Goal: Information Seeking & Learning: Find specific fact

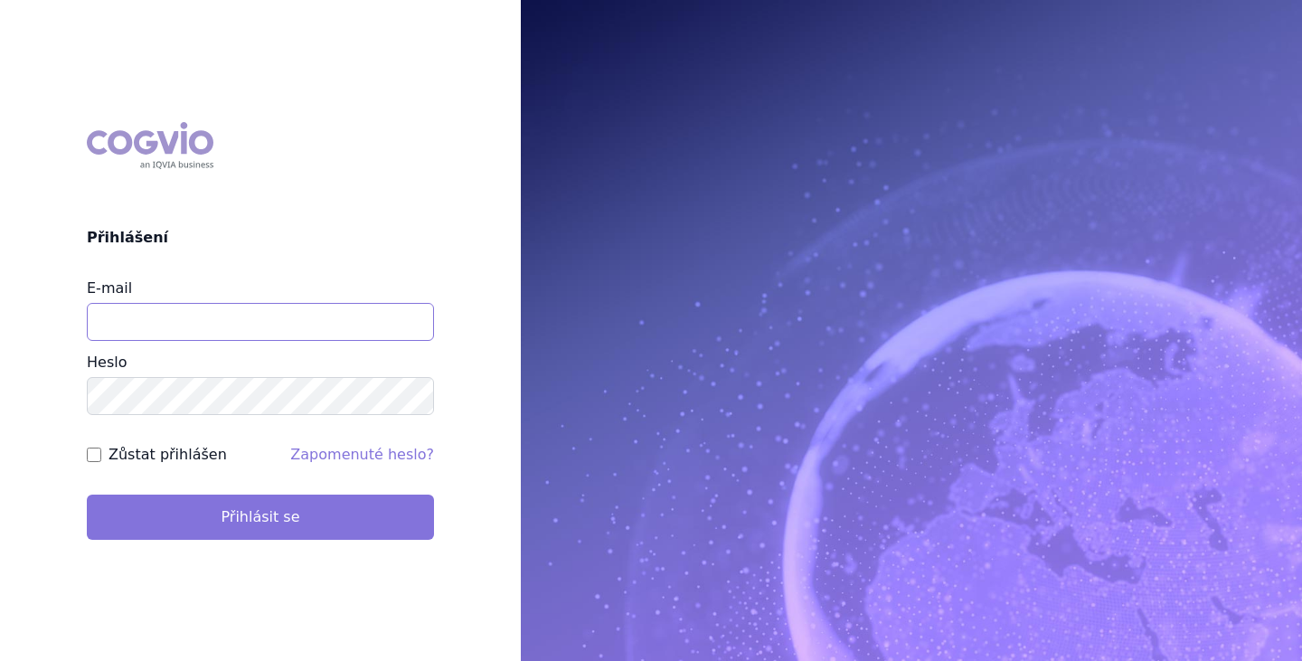
type input "brectan@vzacna-onemocneni.cz"
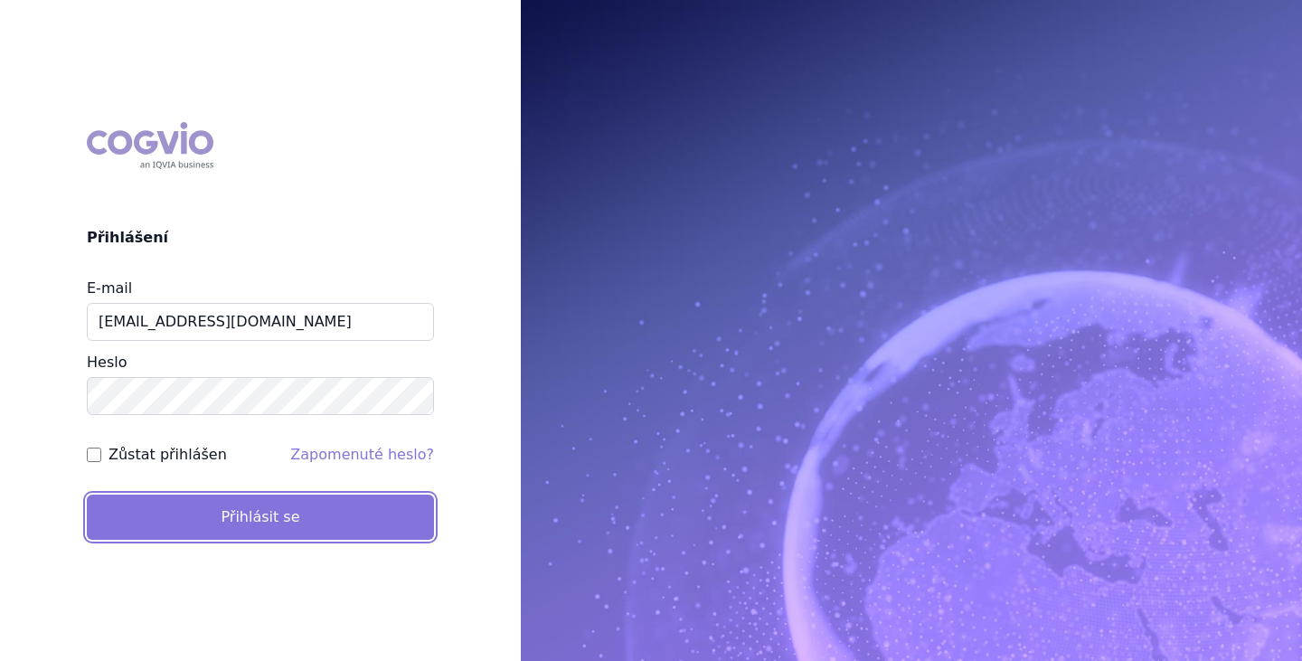
click at [218, 518] on button "Přihlásit se" at bounding box center [260, 517] width 347 height 45
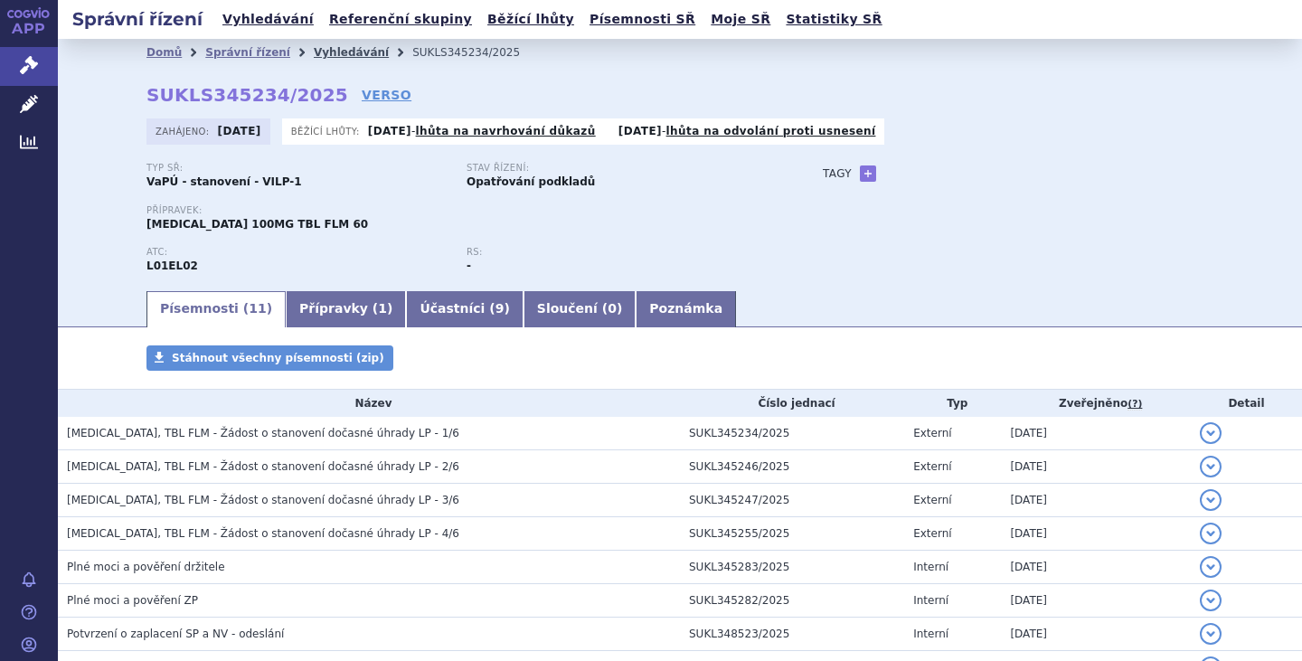
click at [327, 51] on link "Vyhledávání" at bounding box center [351, 52] width 75 height 13
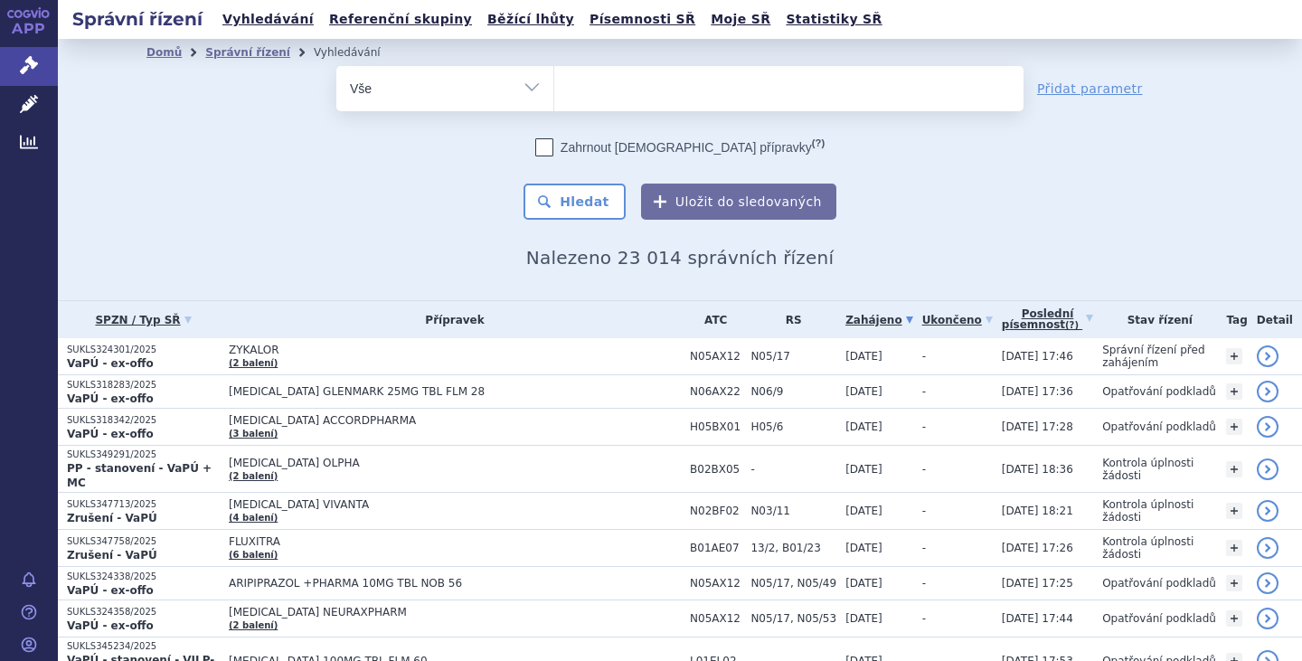
click at [542, 91] on select "Vše Spisová značka Typ SŘ Přípravek/SUKL kód Účastník/Držitel" at bounding box center [444, 86] width 217 height 41
select select "filter-procedure-type"
click at [336, 66] on select "Vše Spisová značka Typ SŘ Přípravek/SUKL kód Účastník/Držitel" at bounding box center [444, 86] width 217 height 41
click at [639, 78] on ul at bounding box center [788, 85] width 469 height 38
click at [554, 78] on select at bounding box center [553, 87] width 1 height 45
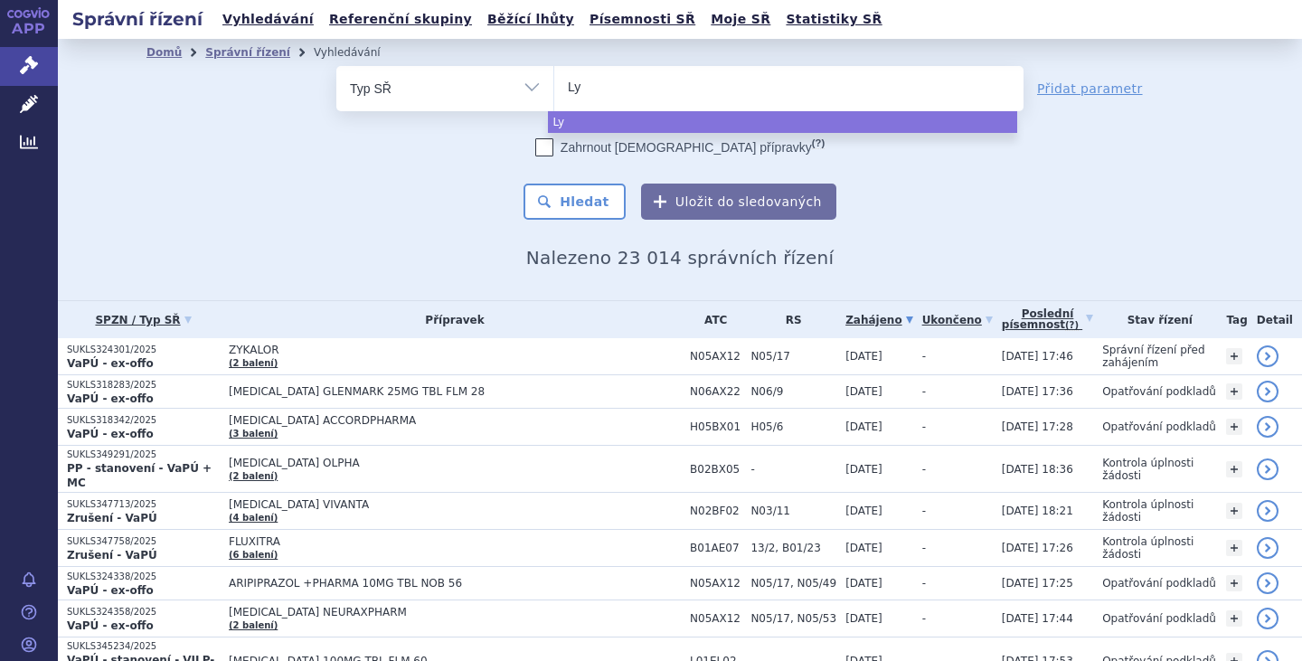
type input "L"
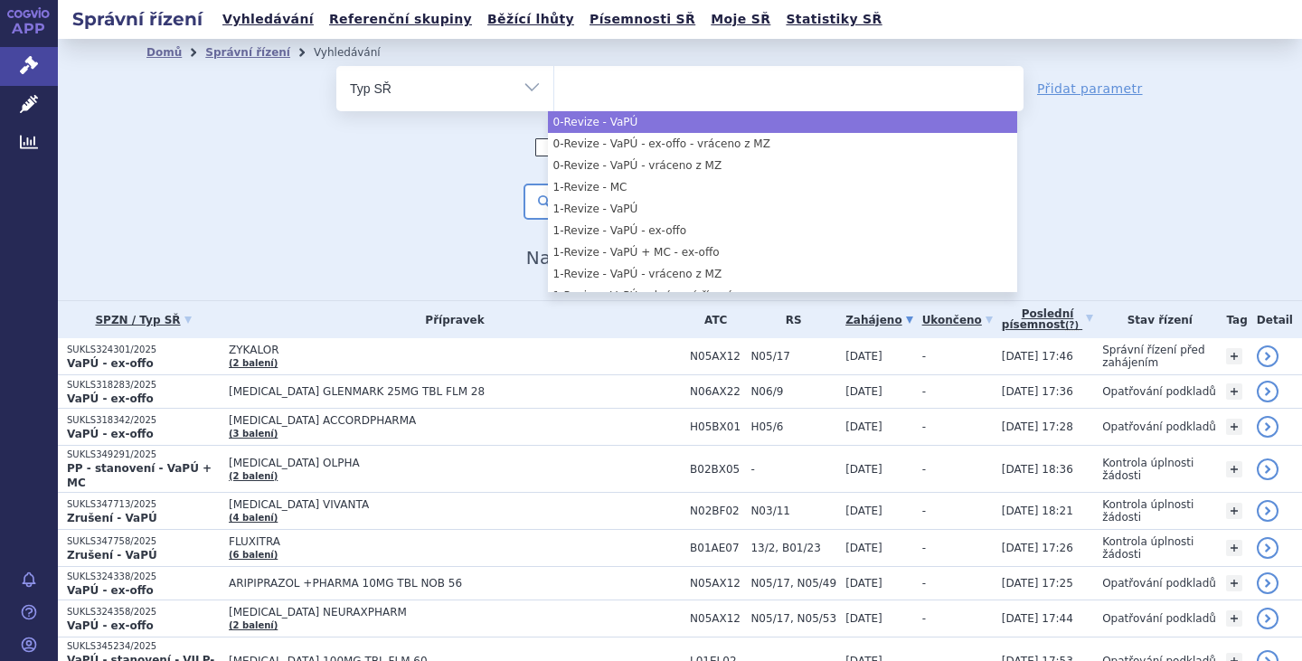
type input "2"
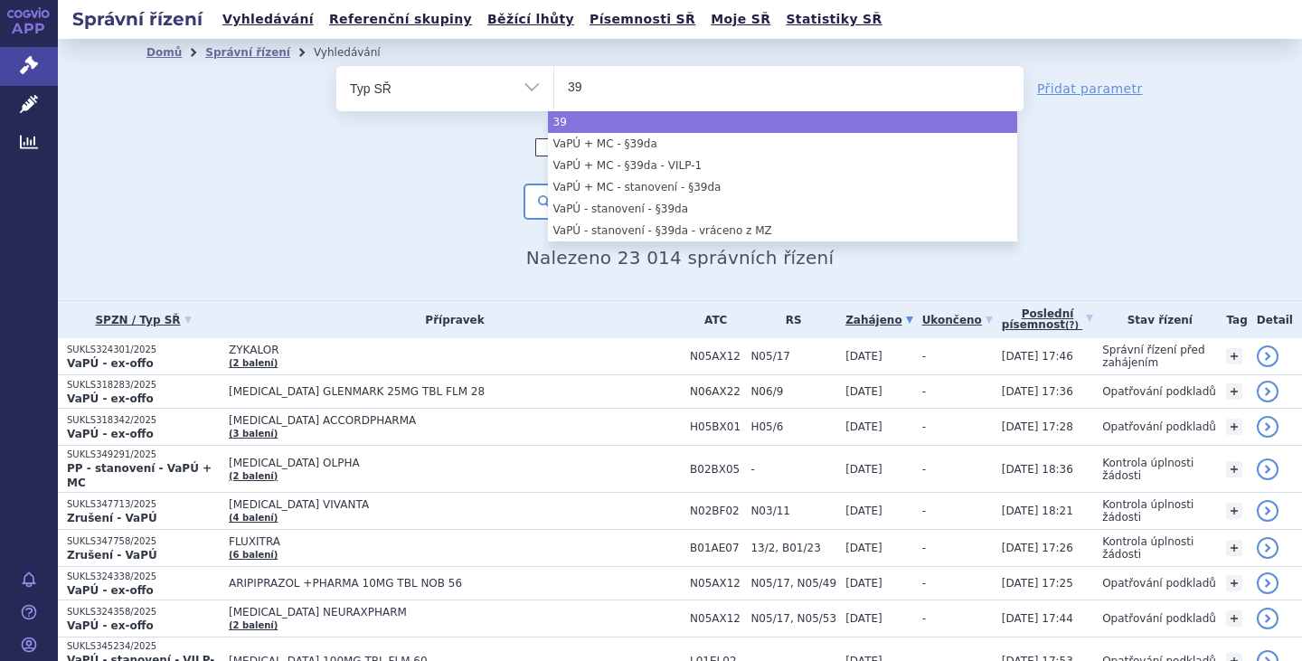
type input "39"
select select "39"
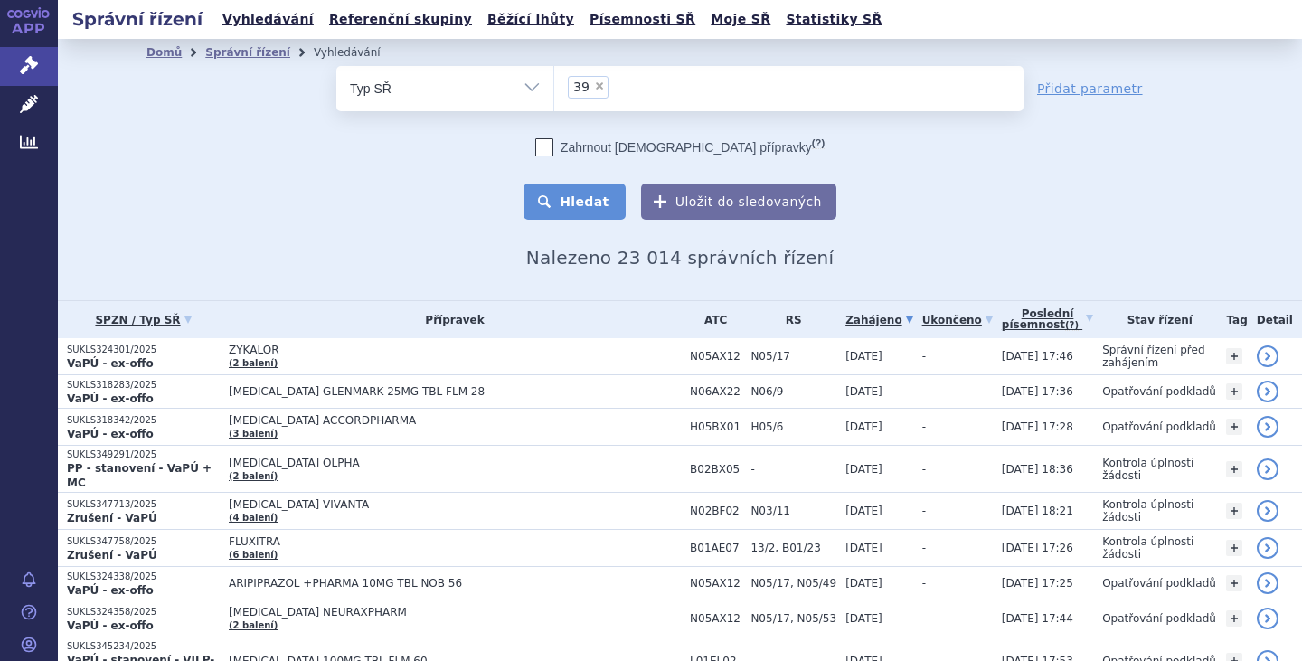
click at [577, 203] on button "Hledat" at bounding box center [574, 202] width 102 height 36
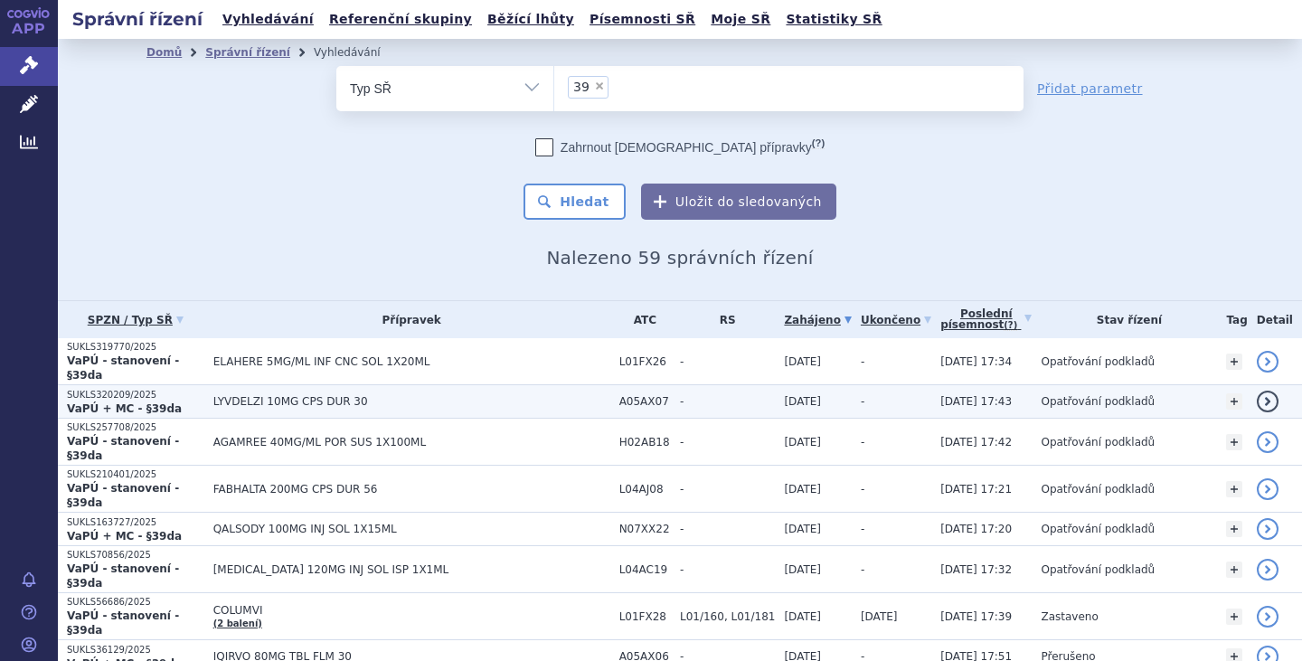
click at [211, 385] on td "LYVDELZI 10MG CPS DUR 30" at bounding box center [407, 401] width 406 height 33
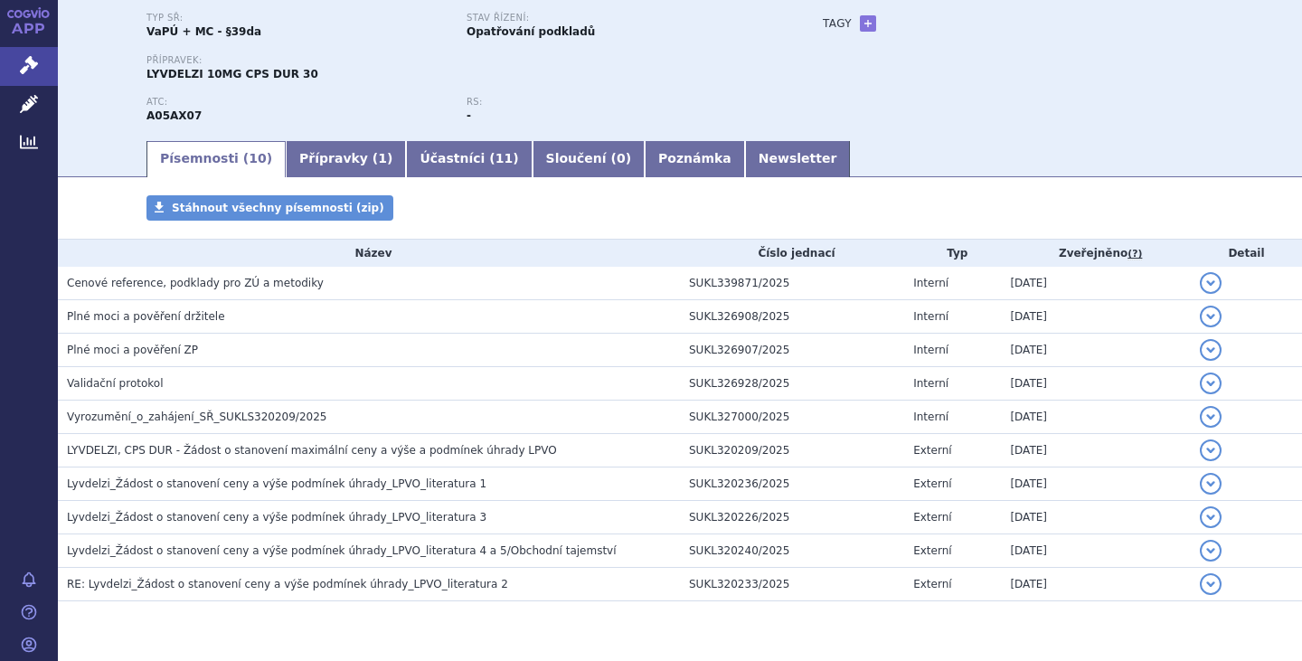
scroll to position [199, 0]
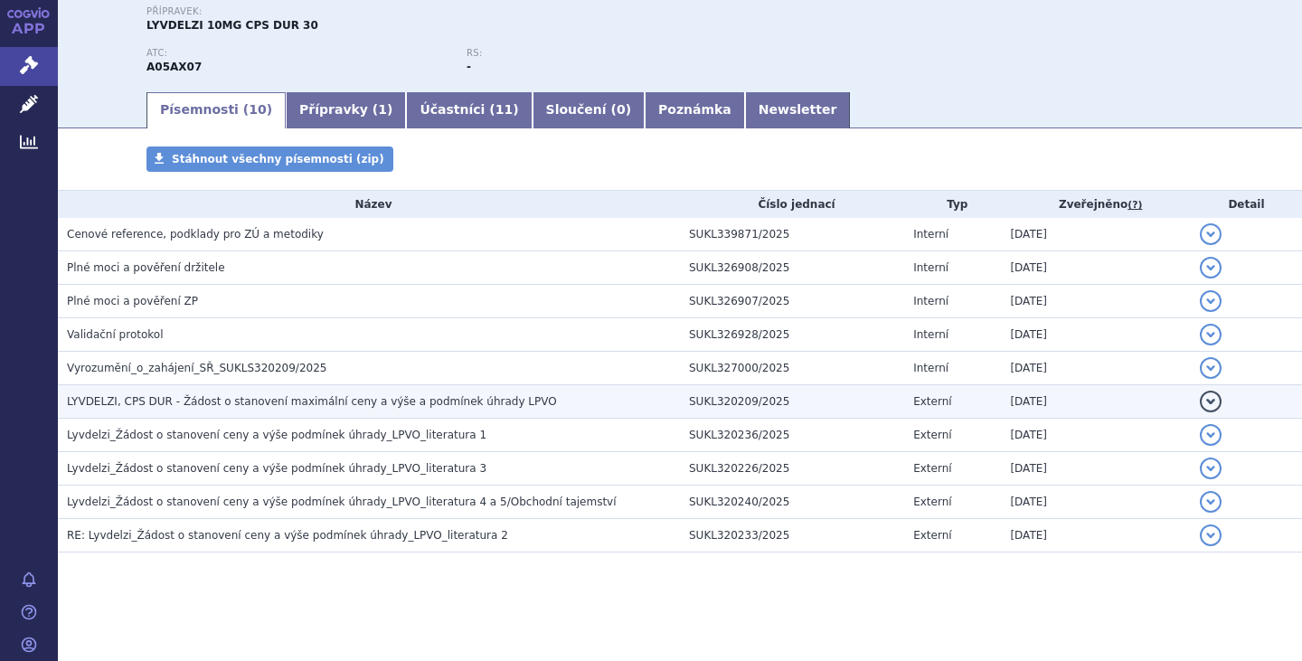
click at [332, 398] on span "LYVDELZI, CPS DUR - Žádost o stanovení maximální ceny a výše a podmínek úhrady …" at bounding box center [312, 401] width 490 height 13
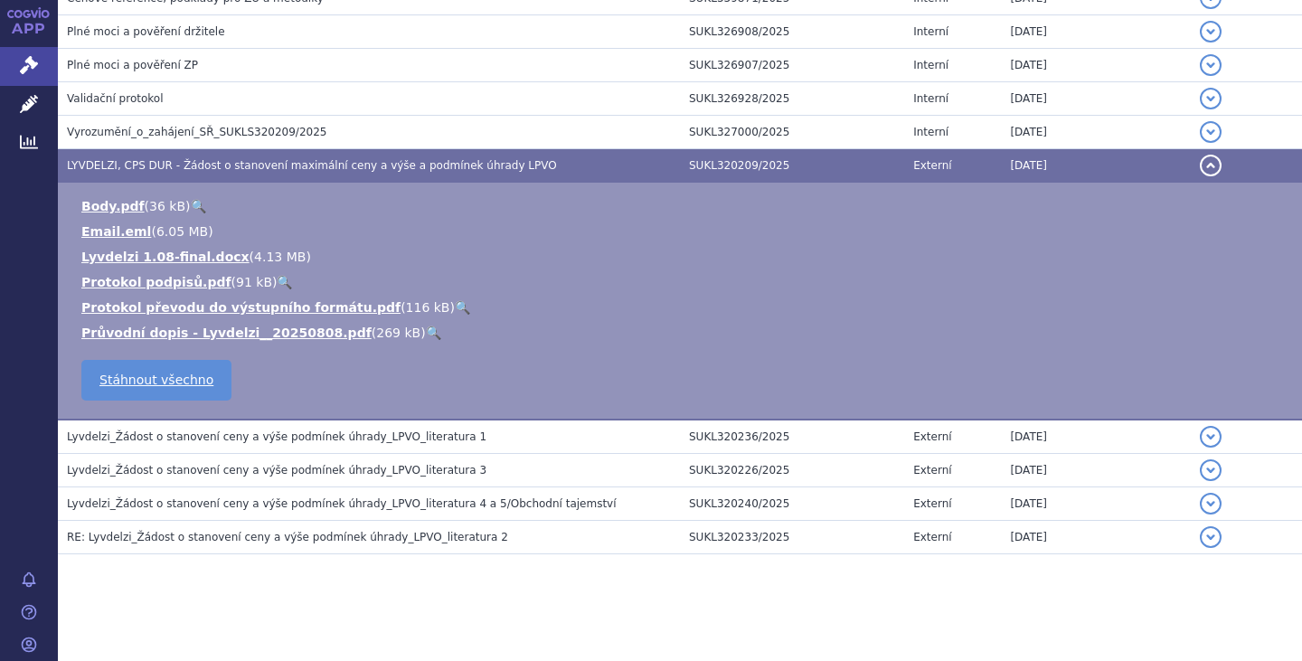
scroll to position [437, 0]
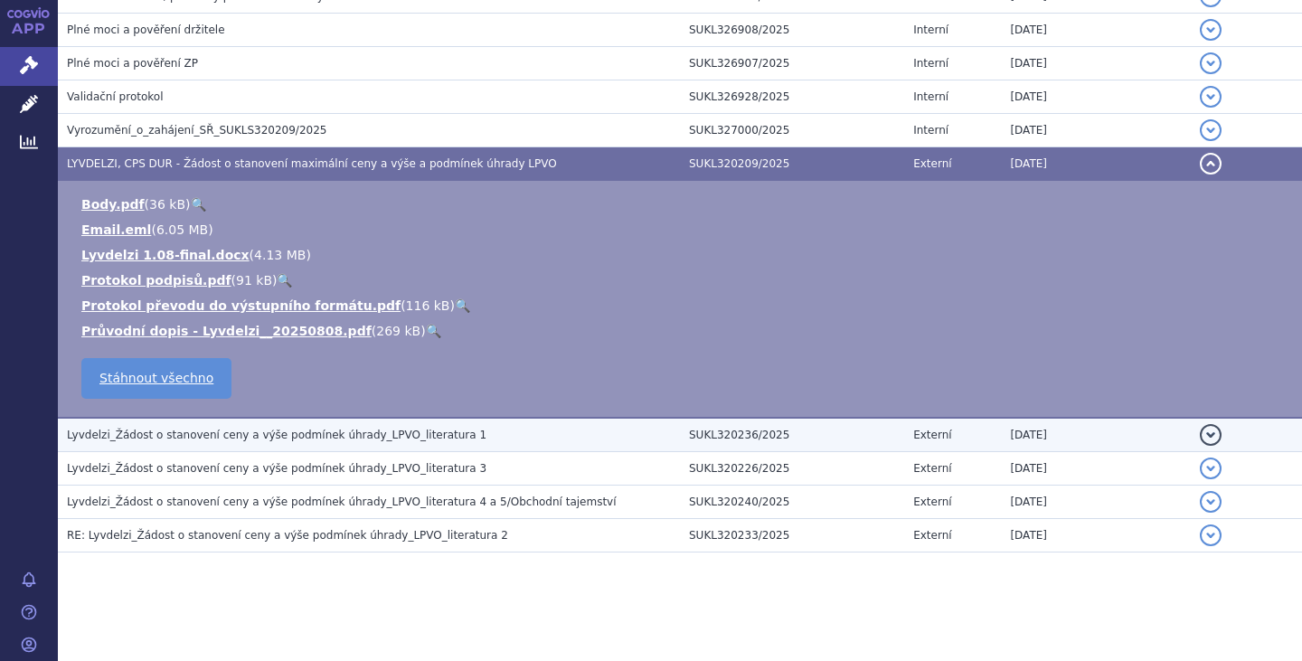
click at [404, 442] on h3 "Lyvdelzi_Žádost o stanovení ceny a výše podmínek úhrady_LPVO_literatura 1" at bounding box center [373, 435] width 613 height 18
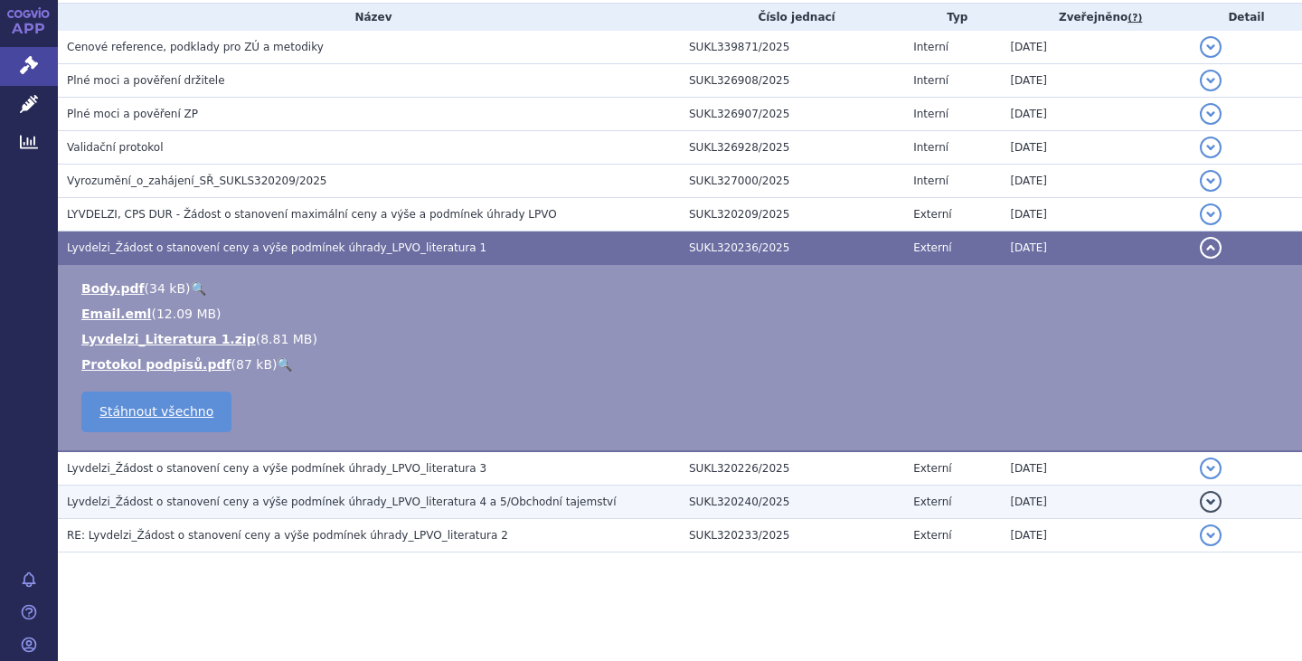
click at [483, 501] on span "Lyvdelzi_Žádost o stanovení ceny a výše podmínek úhrady_LPVO_literatura 4 a 5/O…" at bounding box center [342, 501] width 550 height 13
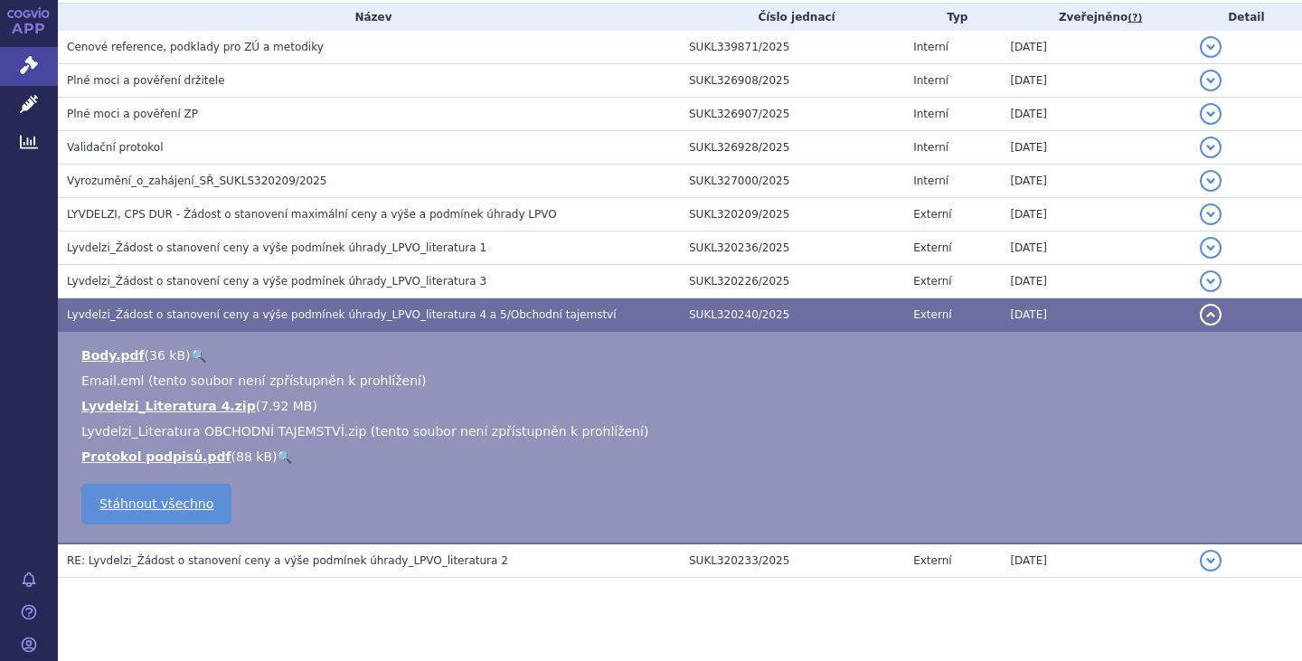
scroll to position [411, 0]
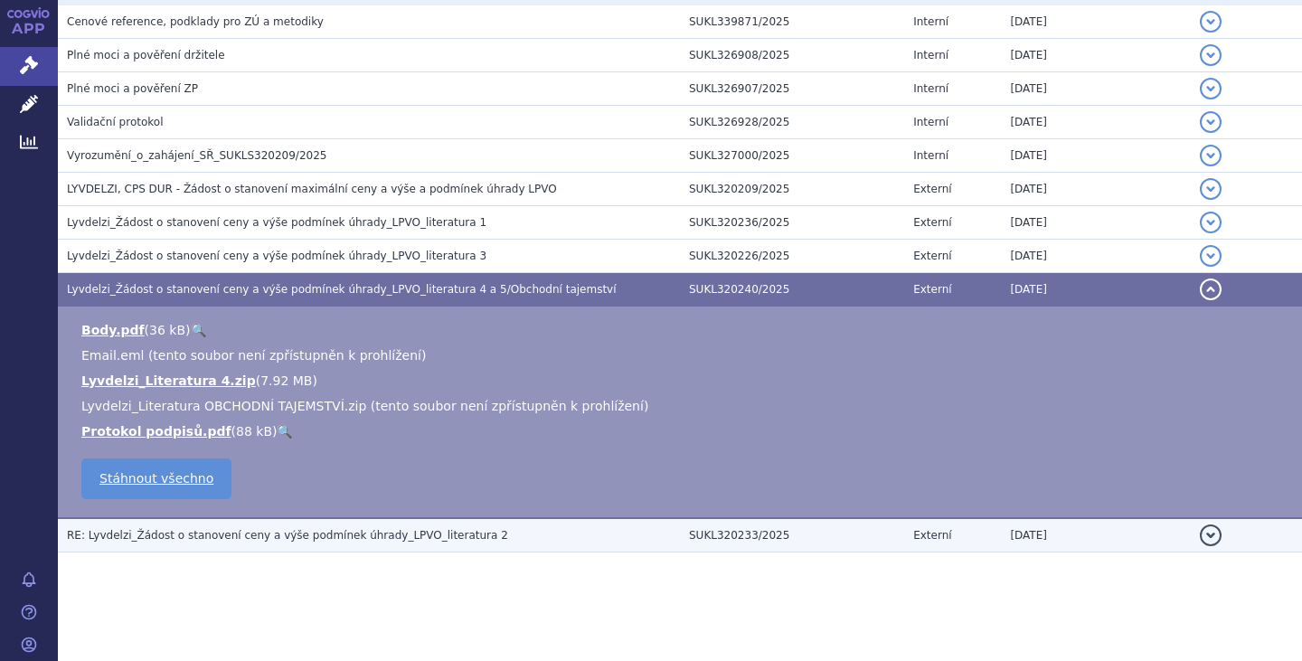
click at [433, 535] on span "RE: Lyvdelzi_Žádost o stanovení ceny a výše podmínek úhrady_LPVO_literatura 2" at bounding box center [287, 535] width 441 height 13
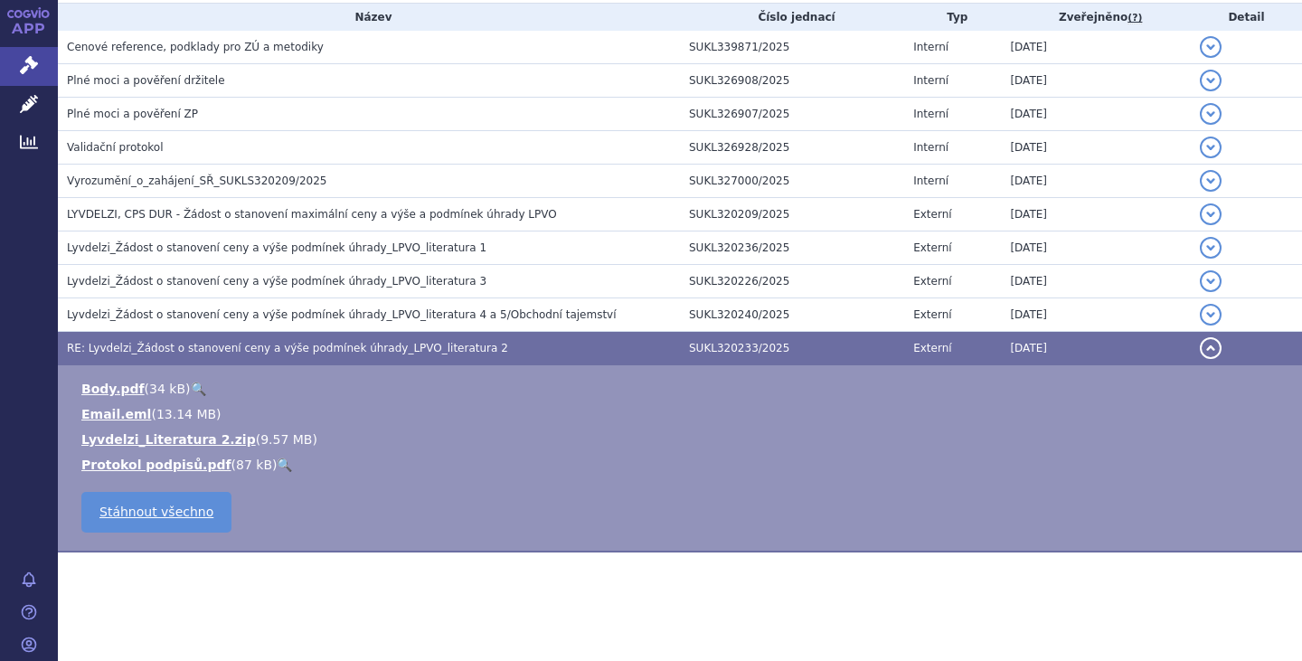
scroll to position [386, 0]
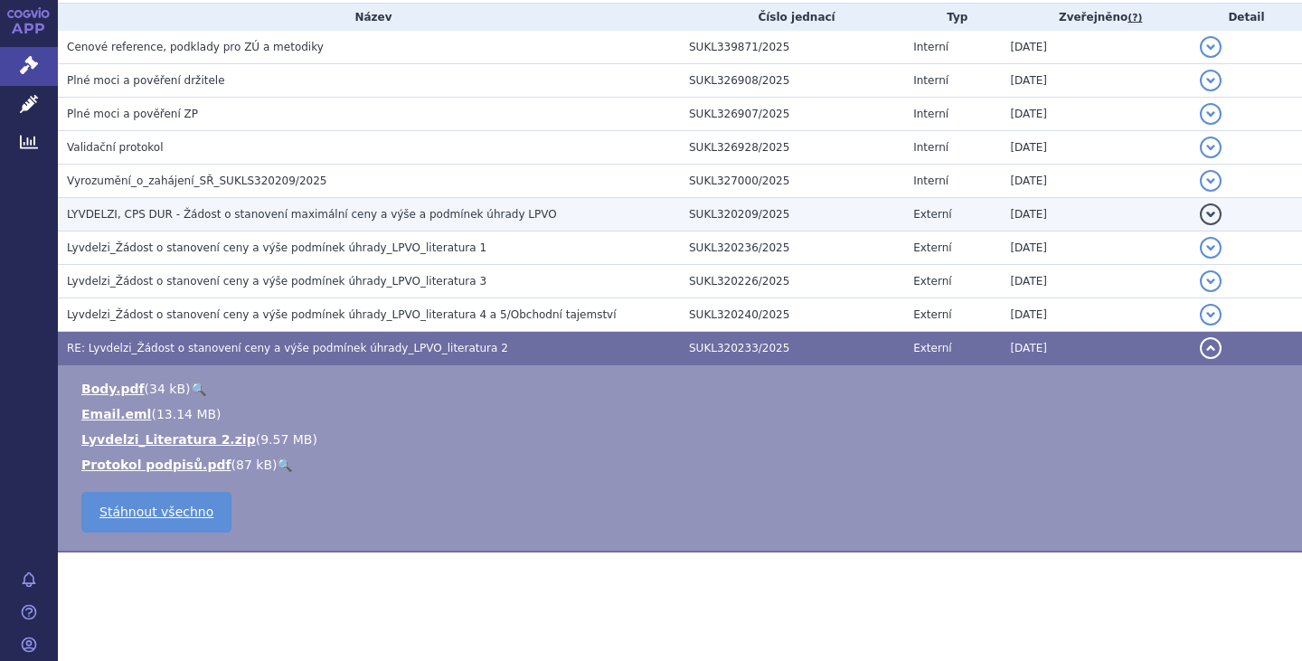
click at [317, 219] on span "LYVDELZI, CPS DUR - Žádost o stanovení maximální ceny a výše a podmínek úhrady …" at bounding box center [312, 214] width 490 height 13
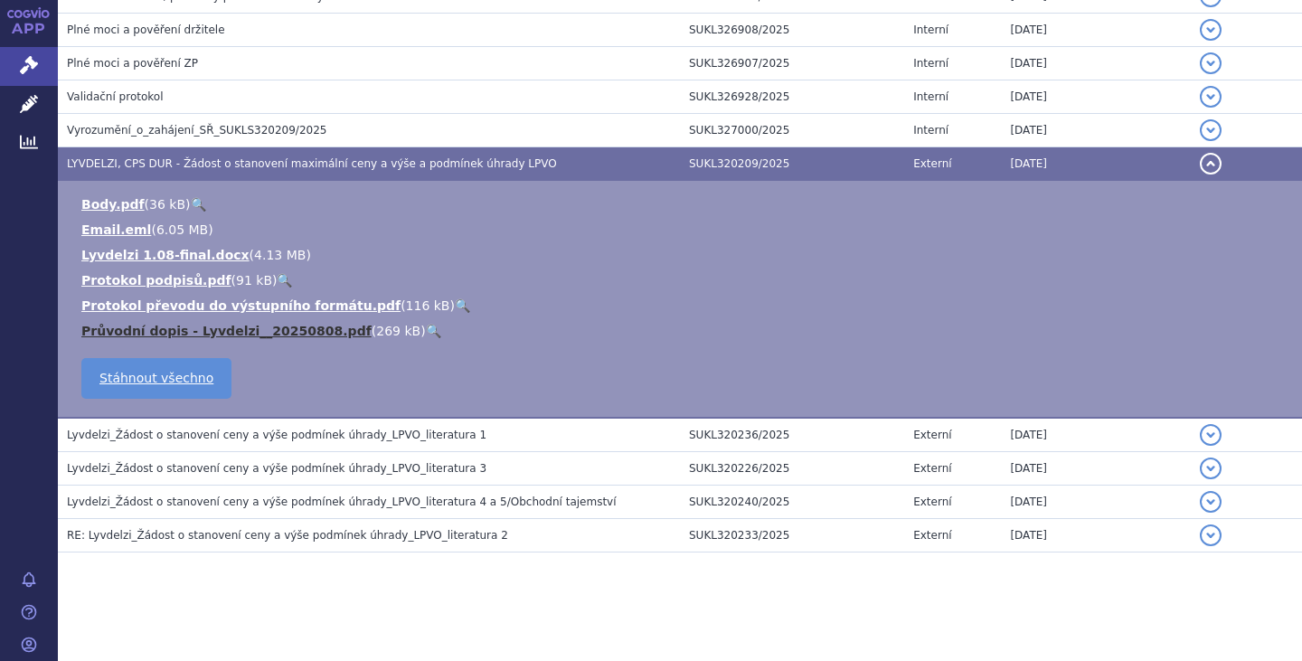
click at [285, 329] on link "Průvodní dopis - Lyvdelzi__20250808.pdf" at bounding box center [226, 331] width 290 height 14
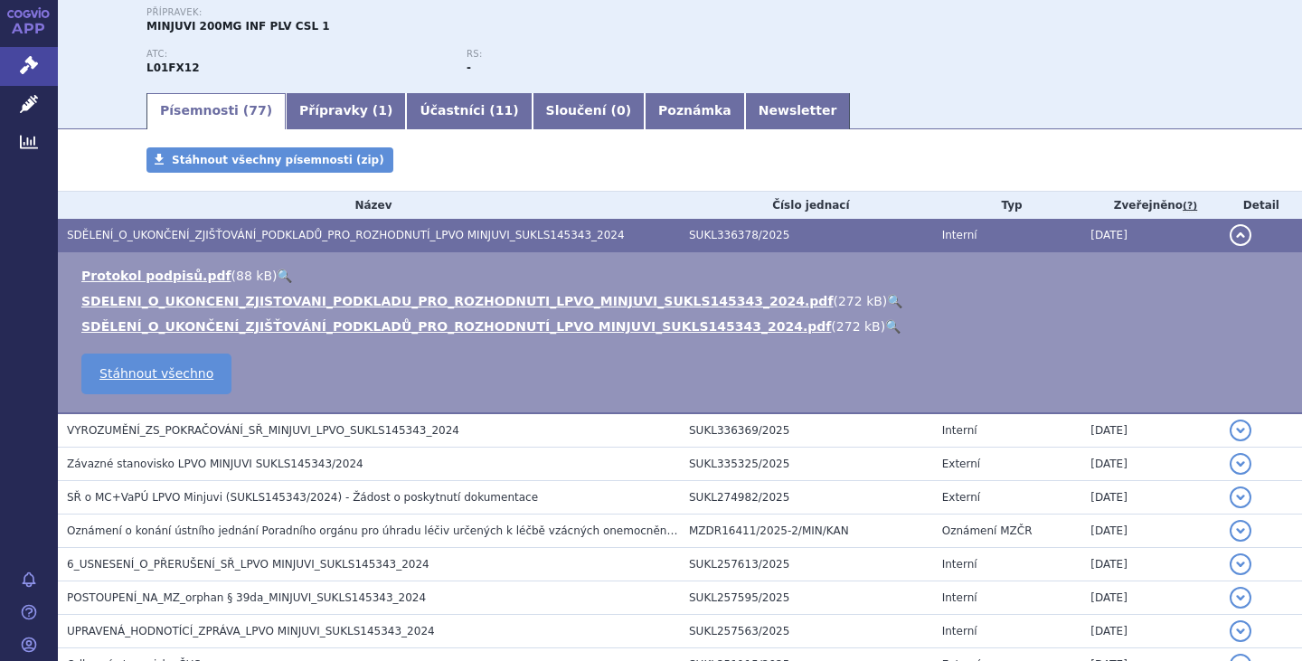
scroll to position [203, 0]
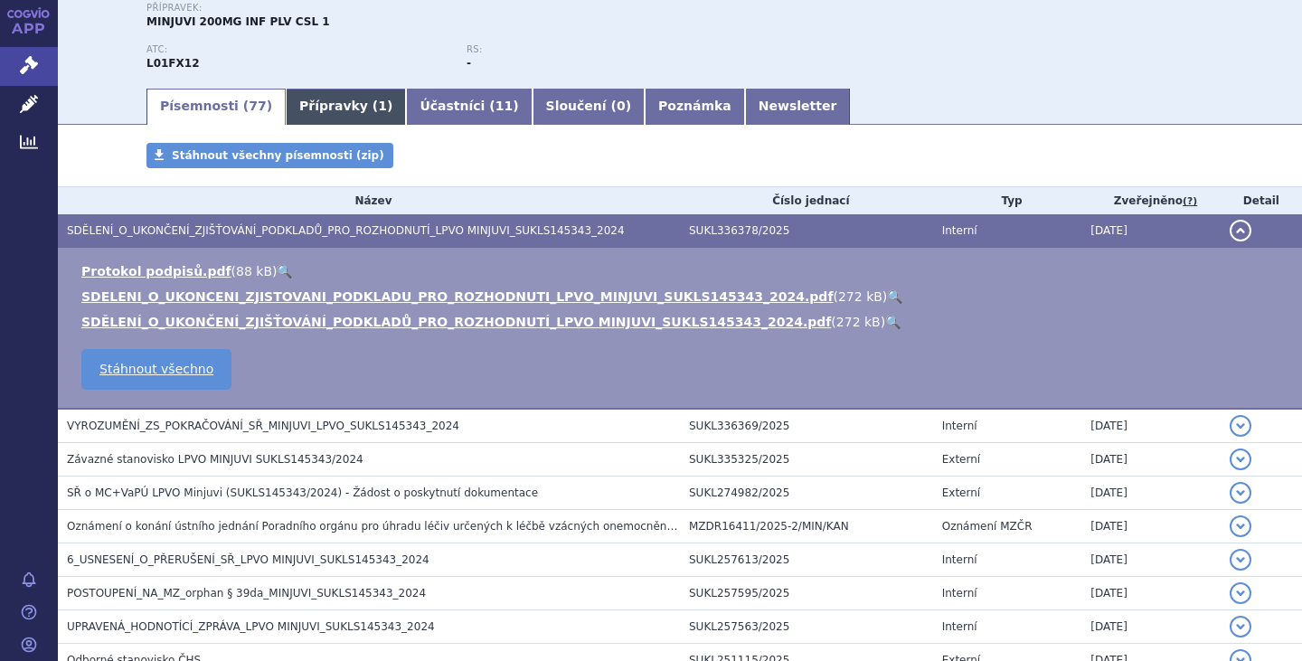
click at [311, 100] on link "Přípravky ( 1 )" at bounding box center [346, 107] width 120 height 36
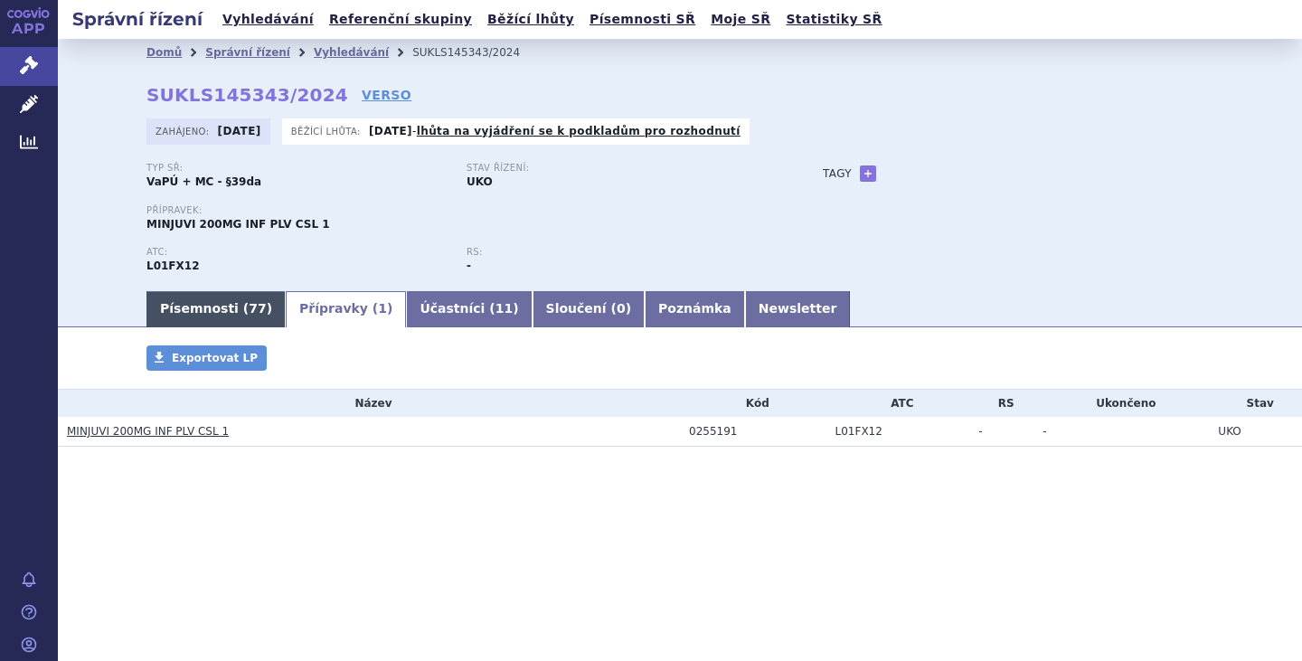
click at [187, 314] on link "Písemnosti ( 77 )" at bounding box center [215, 309] width 139 height 36
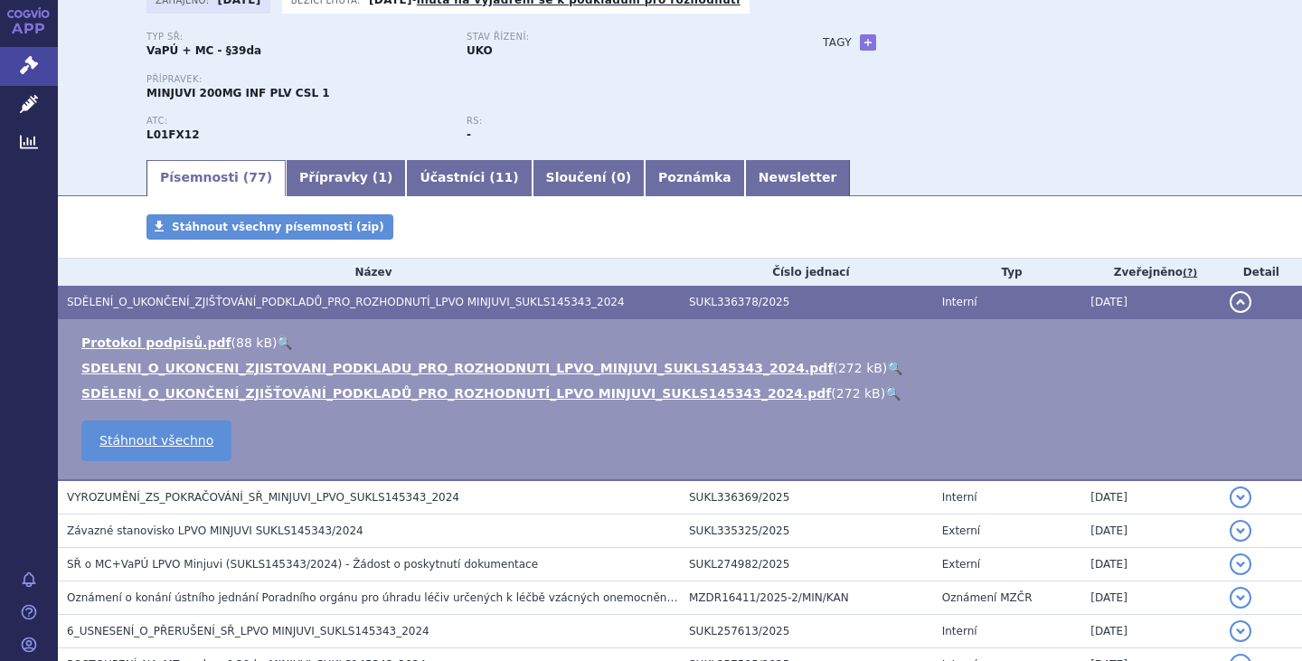
scroll to position [147, 0]
